Goal: Task Accomplishment & Management: Manage account settings

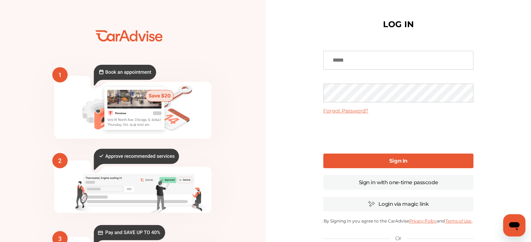
type input "**********"
click at [345, 163] on link "Sign In" at bounding box center [398, 161] width 150 height 15
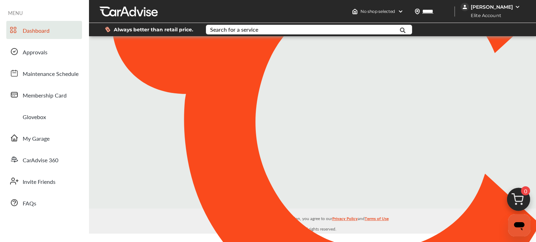
type input "*****"
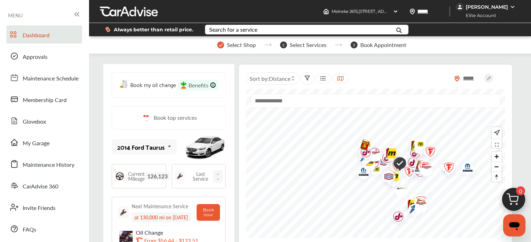
click at [501, 12] on span "Elite Account" at bounding box center [478, 15] width 45 height 7
click at [512, 3] on div "[PERSON_NAME]" at bounding box center [485, 7] width 61 height 8
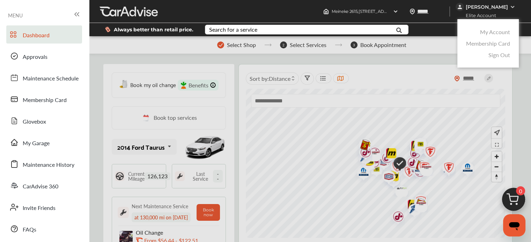
click at [498, 35] on link "My Account" at bounding box center [495, 32] width 30 height 8
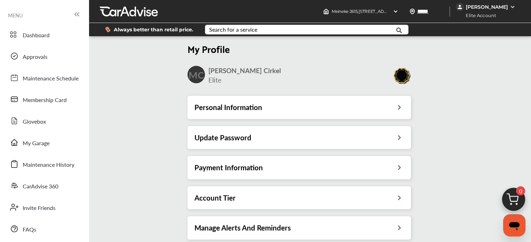
click at [494, 18] on div "Always better than retail price. Search for a service Search for... All Common …" at bounding box center [309, 29] width 421 height 24
click at [497, 10] on div "[PERSON_NAME]" at bounding box center [485, 7] width 61 height 8
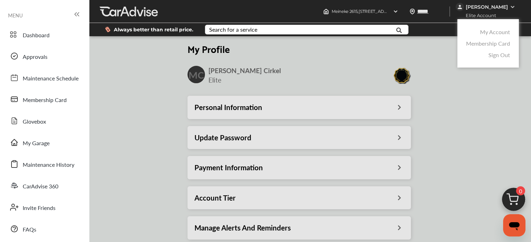
click at [497, 33] on link "My Account" at bounding box center [495, 32] width 30 height 8
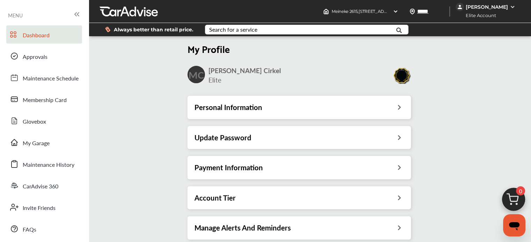
click at [61, 29] on link "Dashboard" at bounding box center [44, 34] width 76 height 18
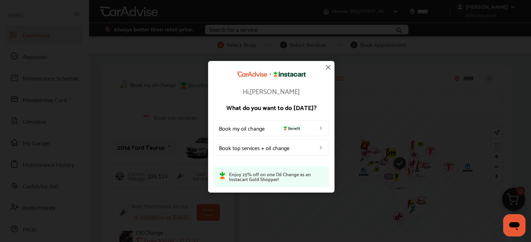
click at [325, 67] on img at bounding box center [328, 67] width 8 height 8
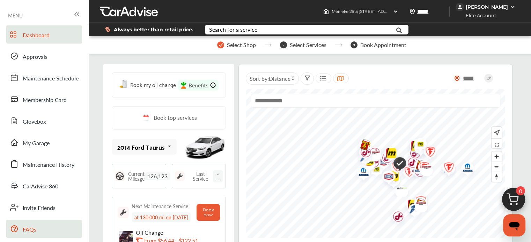
click at [43, 225] on link "FAQs" at bounding box center [44, 229] width 76 height 18
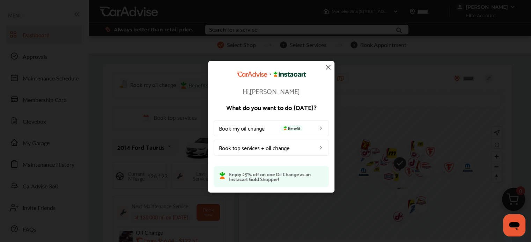
click at [328, 67] on img at bounding box center [328, 67] width 8 height 8
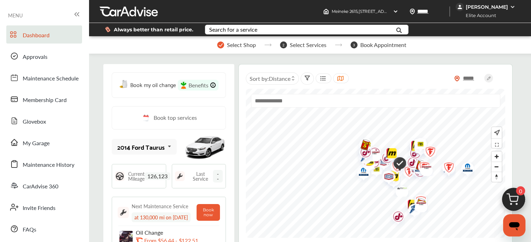
click at [510, 7] on img at bounding box center [512, 7] width 6 height 6
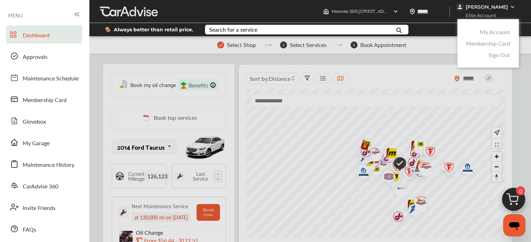
click at [502, 32] on link "My Account" at bounding box center [495, 32] width 30 height 8
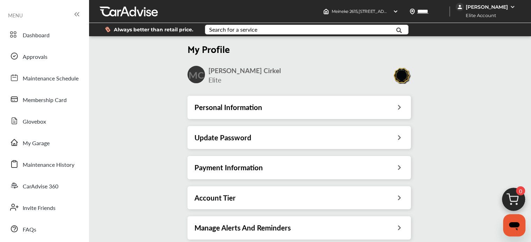
click at [406, 76] on img at bounding box center [401, 75] width 18 height 17
click at [206, 83] on div "MC Monica Cirkel Elite" at bounding box center [298, 75] width 223 height 19
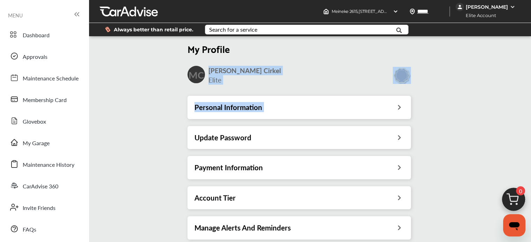
drag, startPoint x: 206, startPoint y: 83, endPoint x: 371, endPoint y: 97, distance: 165.5
click at [371, 97] on div "My Profile MC Monica Cirkel Elite Personal Information Update Password Payment …" at bounding box center [298, 146] width 223 height 202
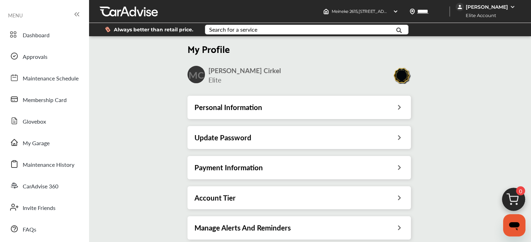
click at [507, 133] on div "My Profile MC Monica Cirkel Elite Personal Information Update Password Payment …" at bounding box center [299, 142] width 424 height 209
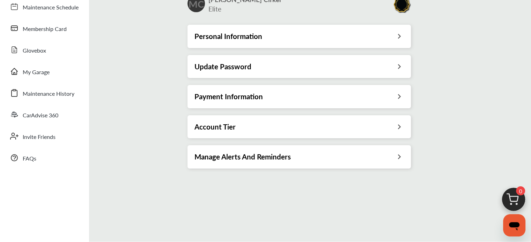
scroll to position [72, 0]
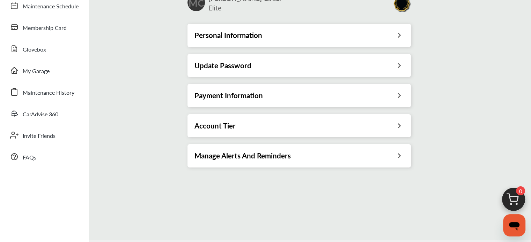
click at [398, 121] on icon at bounding box center [399, 124] width 7 height 7
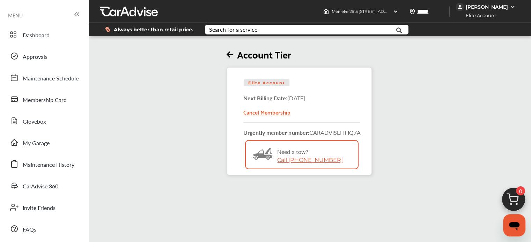
click at [283, 112] on div "Cancel Membership" at bounding box center [301, 109] width 117 height 15
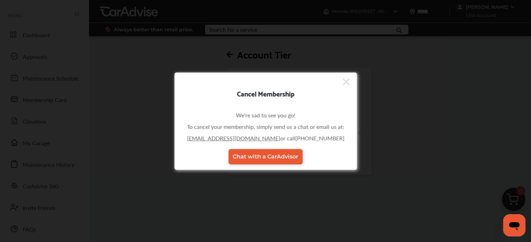
click at [261, 141] on link "support@caradvise.com" at bounding box center [233, 138] width 93 height 8
click at [256, 137] on link "support@caradvise.com" at bounding box center [233, 138] width 93 height 8
click at [259, 152] on link "Chat with a CarAdvisor" at bounding box center [265, 156] width 74 height 15
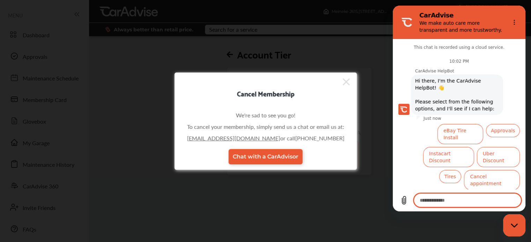
scroll to position [13, 0]
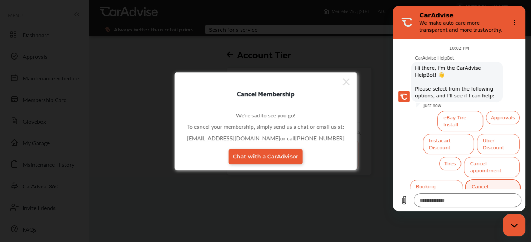
click at [484, 180] on button "Cancel subscription" at bounding box center [492, 190] width 54 height 20
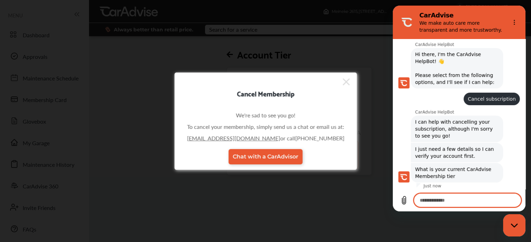
scroll to position [44, 0]
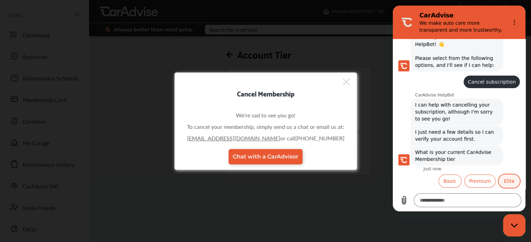
click at [503, 179] on button "Elite" at bounding box center [508, 181] width 21 height 13
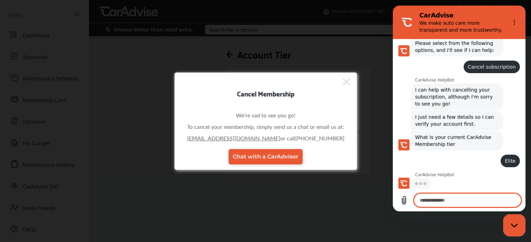
scroll to position [58, 0]
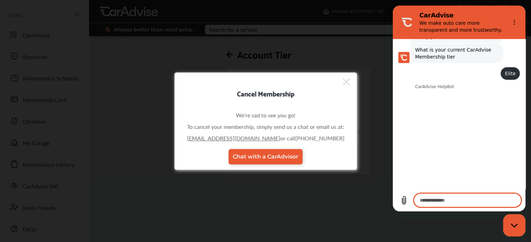
type textarea "*"
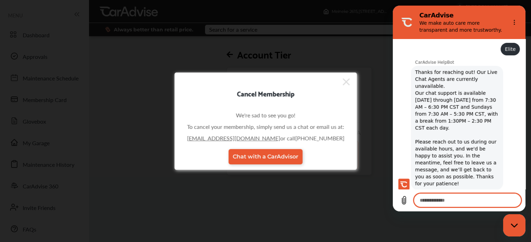
scroll to position [172, 0]
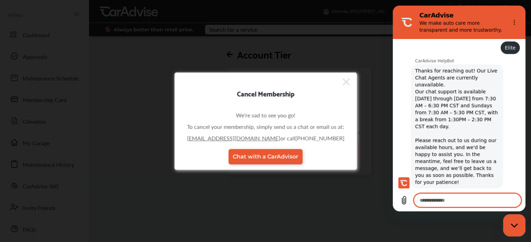
click at [346, 88] on icon at bounding box center [345, 81] width 7 height 11
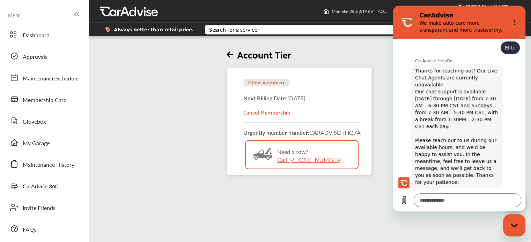
click at [371, 80] on div "Elite Account Next Billing Date: October 27, 2025 Cancel Membership Urgently me…" at bounding box center [298, 121] width 145 height 108
